Goal: Information Seeking & Learning: Learn about a topic

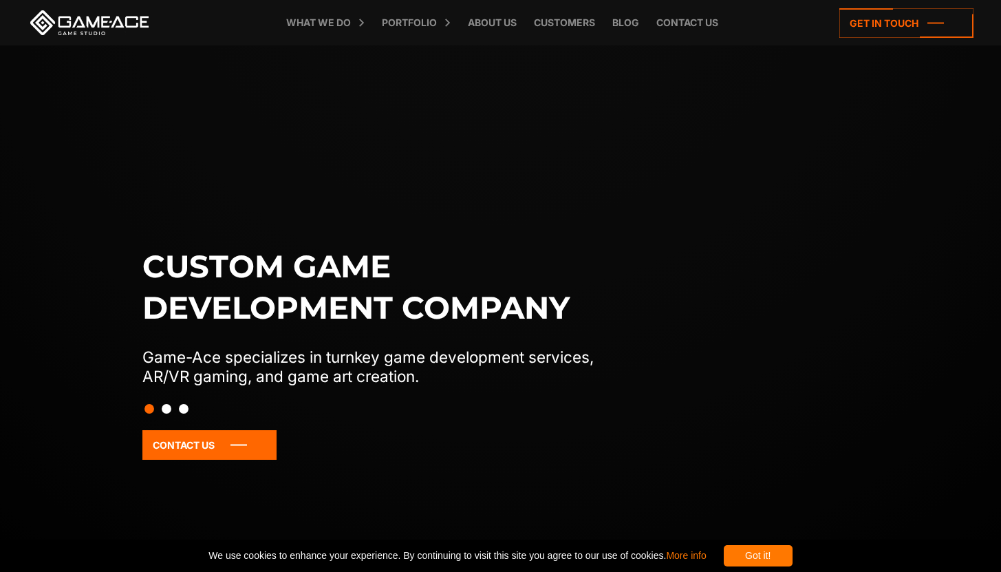
scroll to position [118, 0]
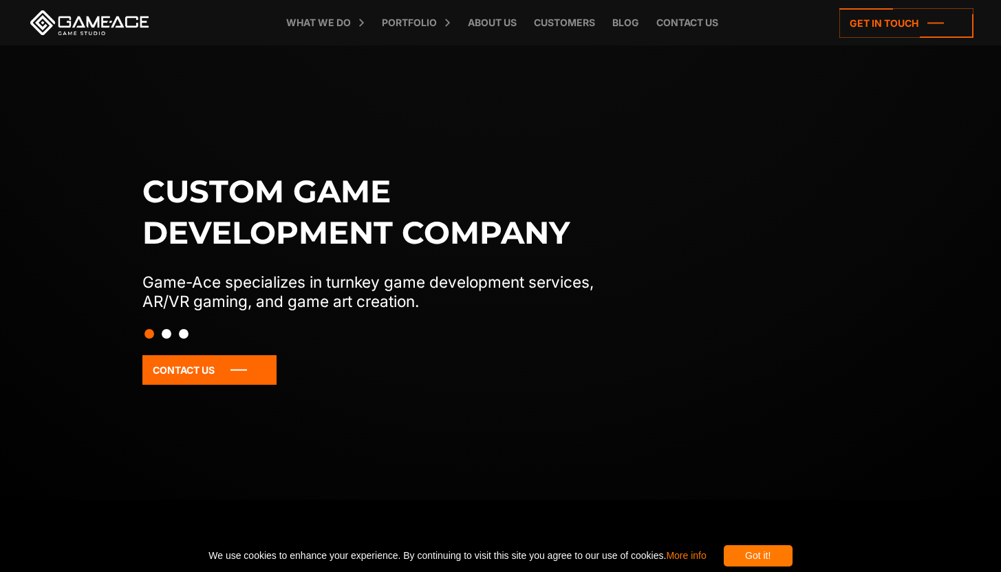
click at [168, 334] on button "Slide 2" at bounding box center [167, 333] width 10 height 23
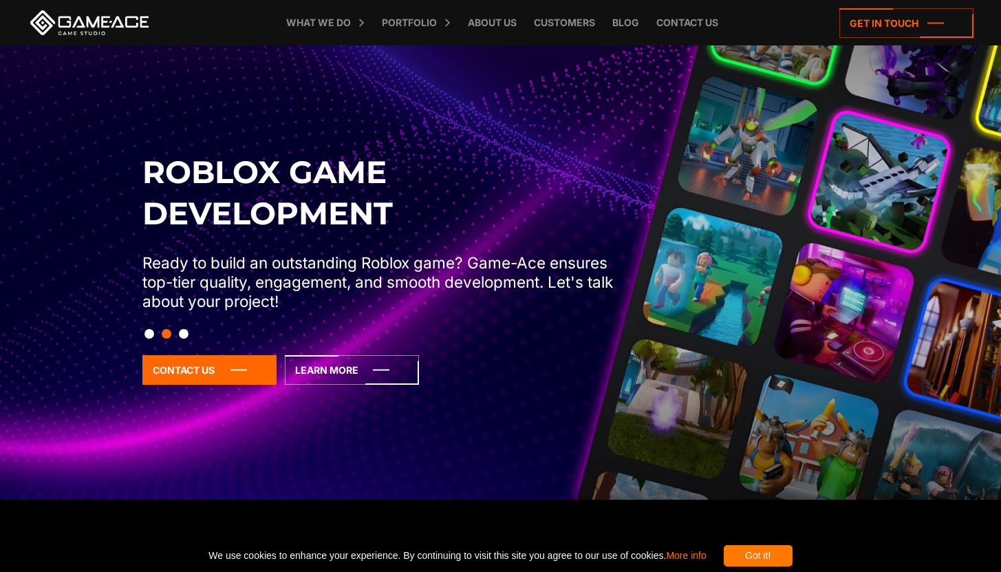
click at [181, 334] on button "Slide 3" at bounding box center [184, 333] width 10 height 23
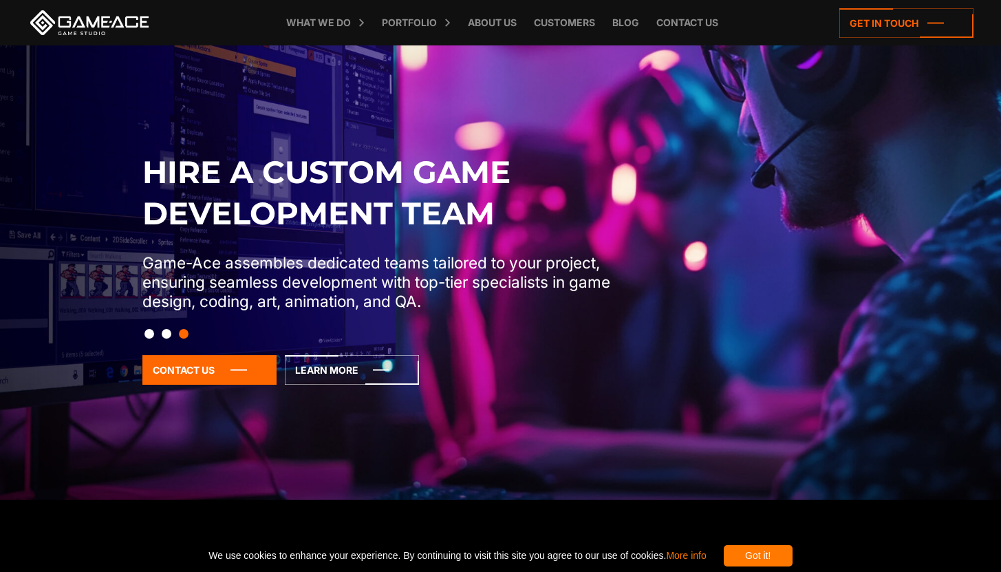
click at [149, 336] on button "Slide 1" at bounding box center [149, 333] width 10 height 23
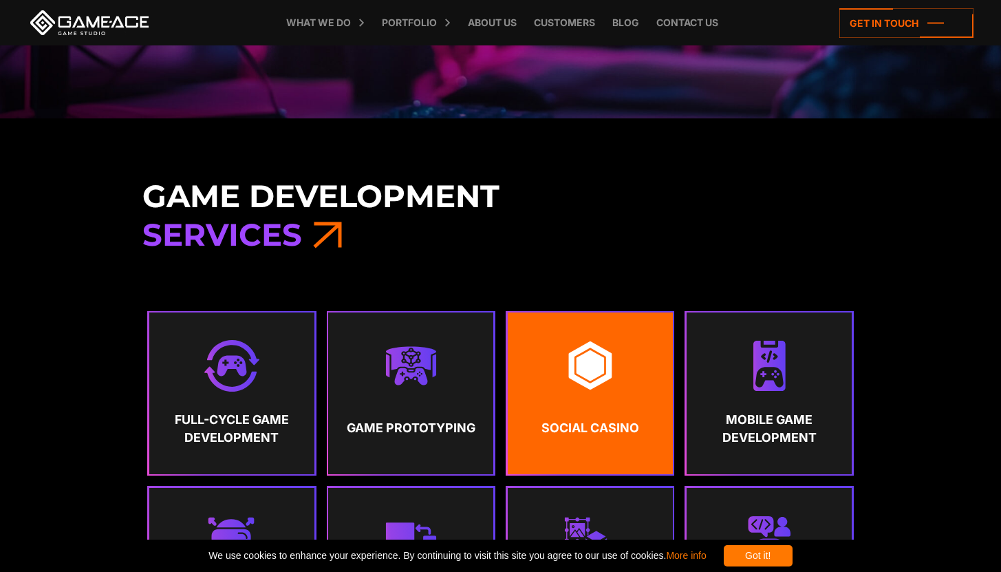
scroll to position [500, 0]
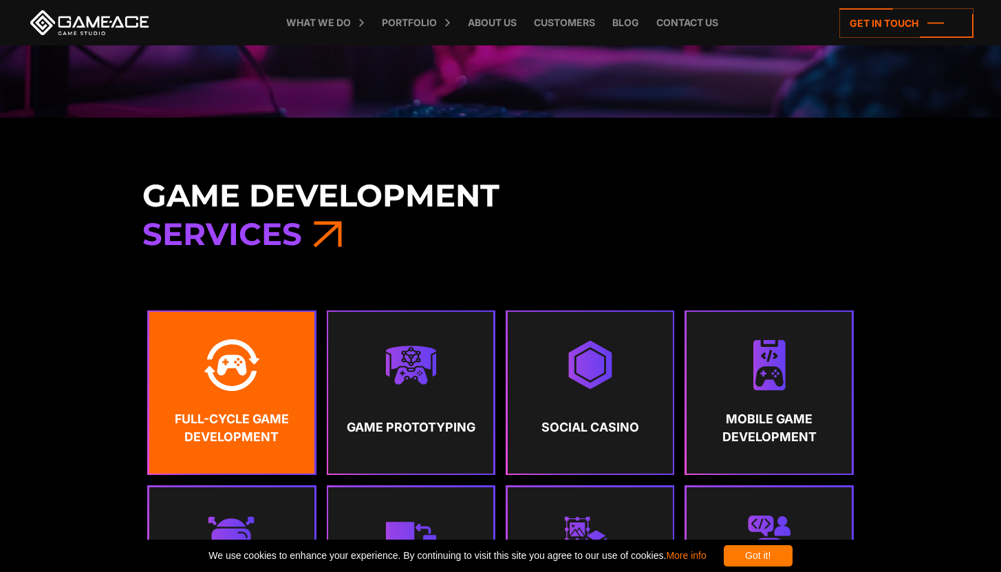
click at [286, 398] on link "Full-Cycle Game Development" at bounding box center [231, 392] width 165 height 161
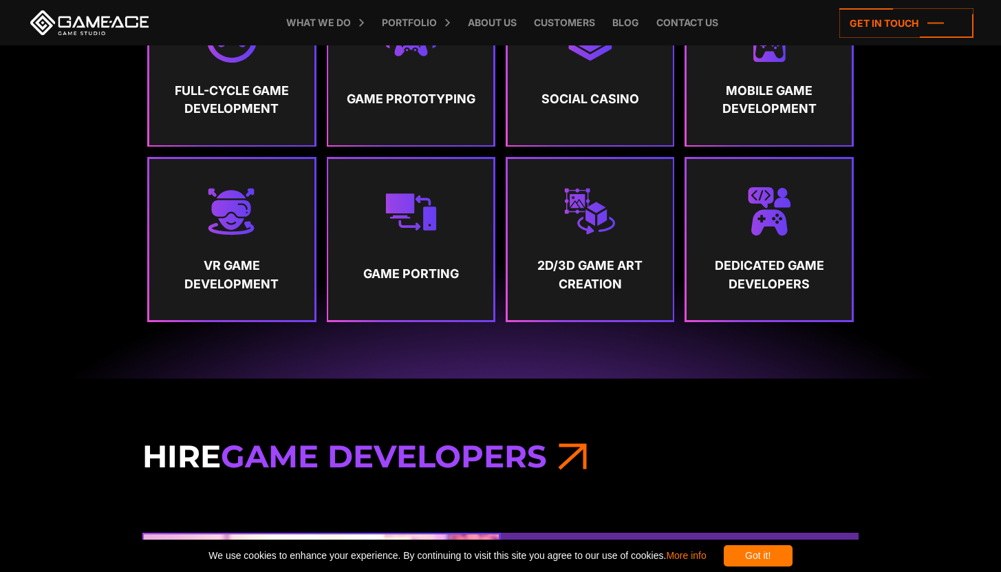
scroll to position [713, 0]
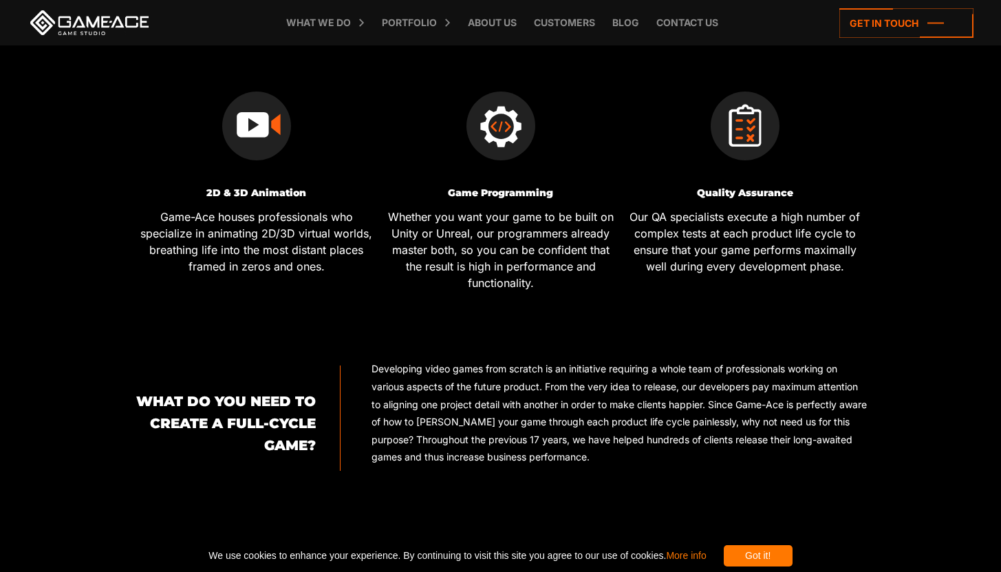
scroll to position [901, 0]
